Goal: Task Accomplishment & Management: Complete application form

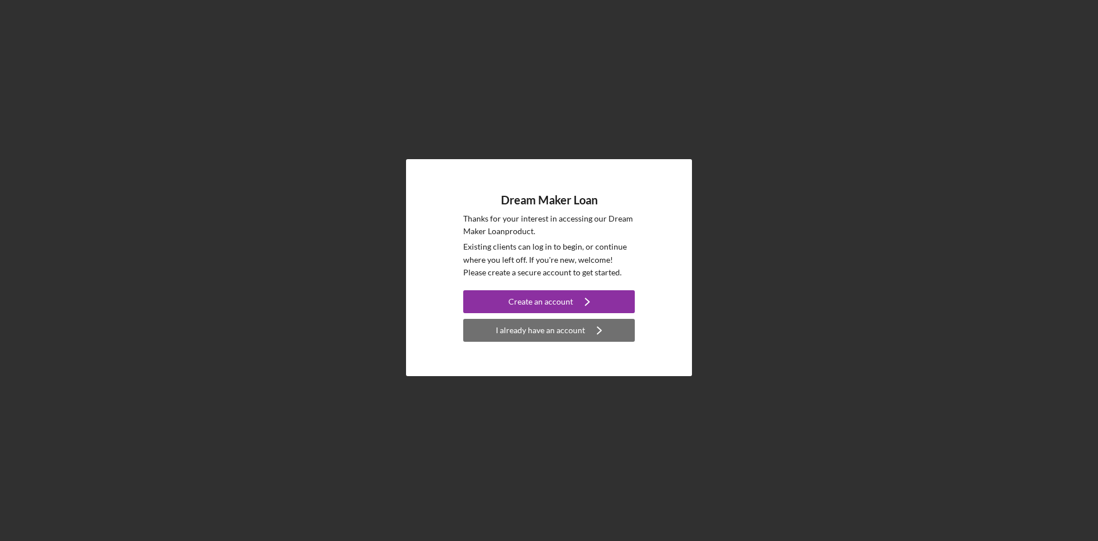
click at [562, 332] on div "I already have an account" at bounding box center [540, 330] width 89 height 23
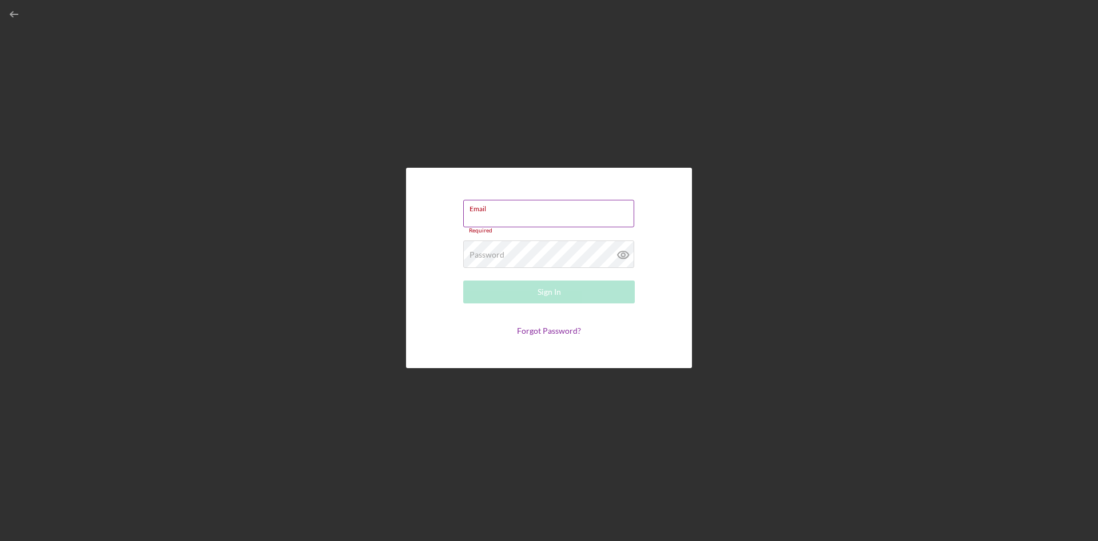
click at [495, 213] on input "Email" at bounding box center [548, 213] width 171 height 27
paste input "[URL][DOMAIN_NAME][DOMAIN_NAME]"
type input "[URL][DOMAIN_NAME][DOMAIN_NAME]"
drag, startPoint x: 470, startPoint y: 215, endPoint x: 644, endPoint y: 201, distance: 174.5
click at [644, 201] on form "Email [URL][DOMAIN_NAME][DOMAIN_NAME] Please enter a valid email address. Passw…" at bounding box center [549, 267] width 229 height 143
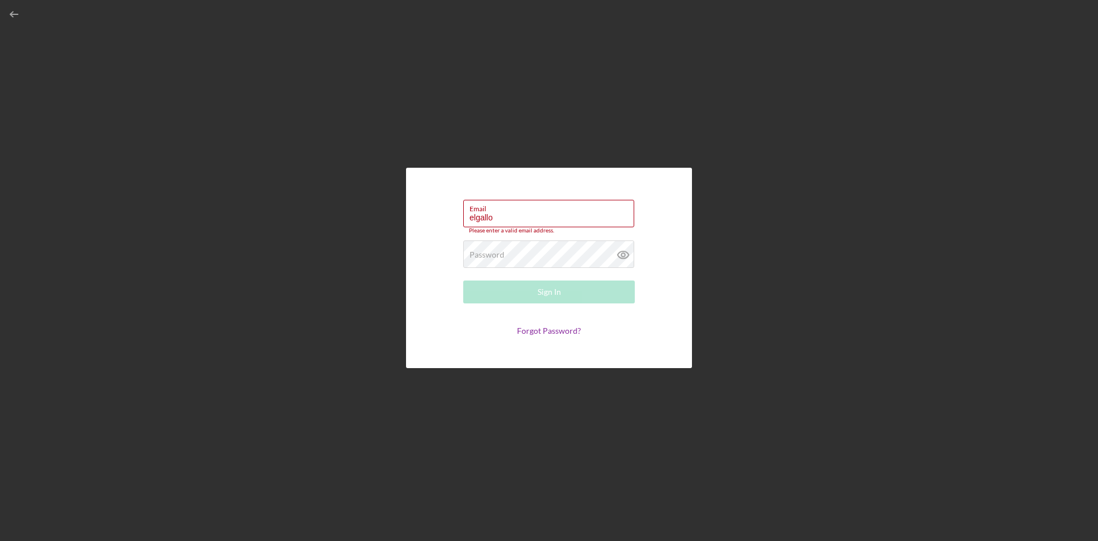
type input "[EMAIL_ADDRESS][DOMAIN_NAME]"
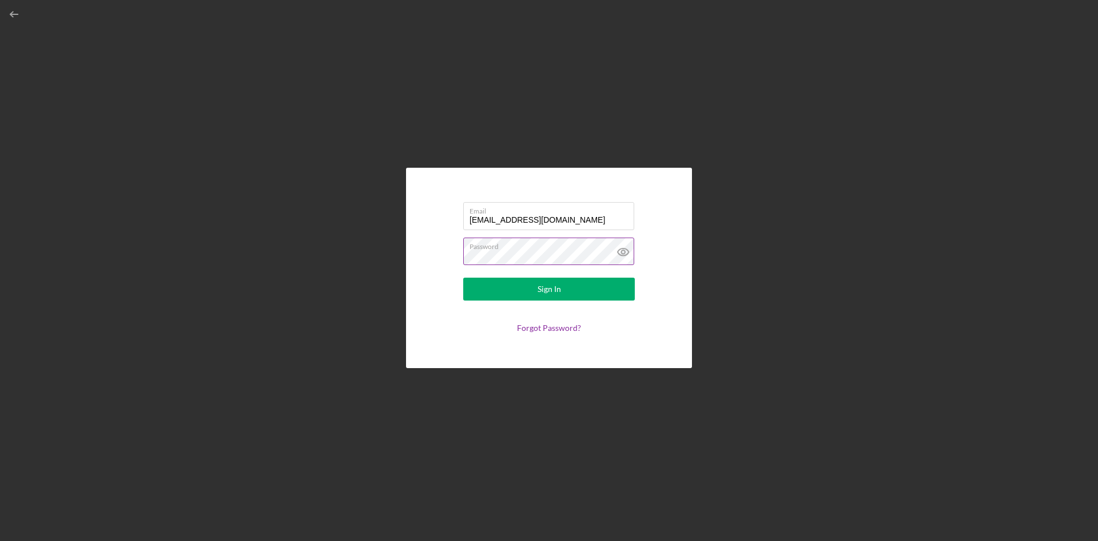
click at [620, 253] on icon at bounding box center [623, 251] width 29 height 29
click at [1026, 248] on div "Email [EMAIL_ADDRESS][DOMAIN_NAME] Password Sign In Forgot Password?" at bounding box center [549, 267] width 1087 height 535
click at [574, 287] on button "Sign In" at bounding box center [549, 288] width 172 height 23
